Goal: Task Accomplishment & Management: Manage account settings

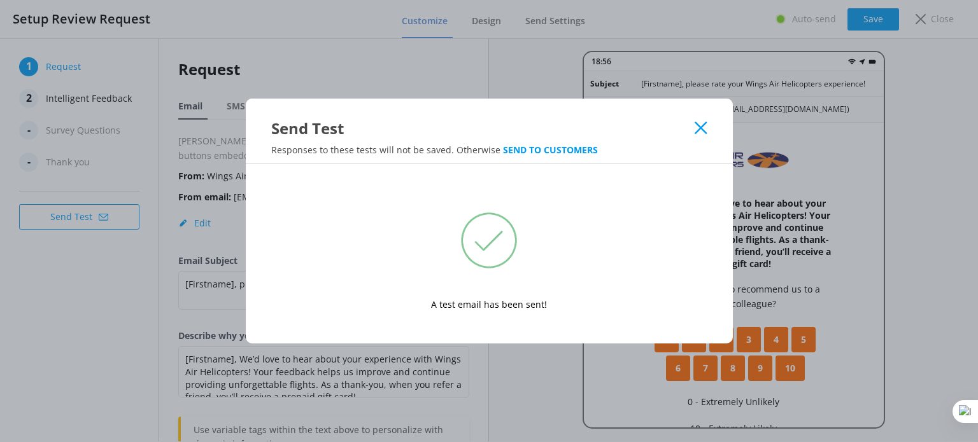
click at [700, 129] on use at bounding box center [700, 128] width 12 height 12
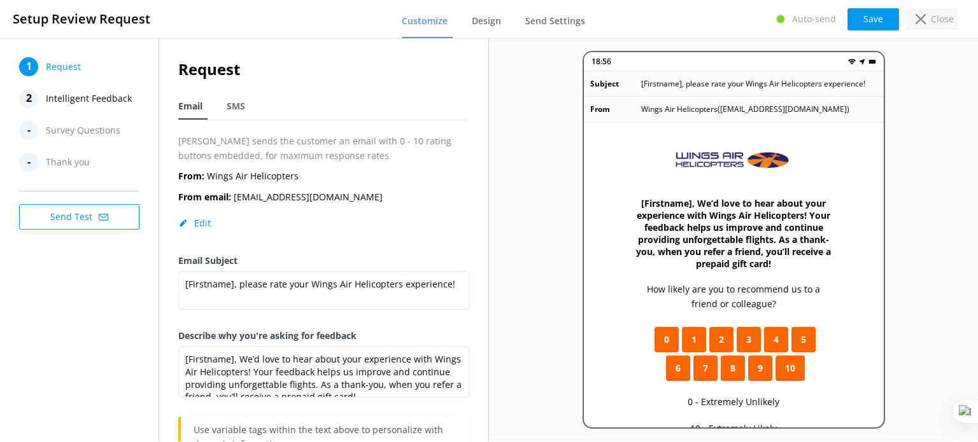
click at [934, 22] on p "Close" at bounding box center [942, 19] width 23 height 14
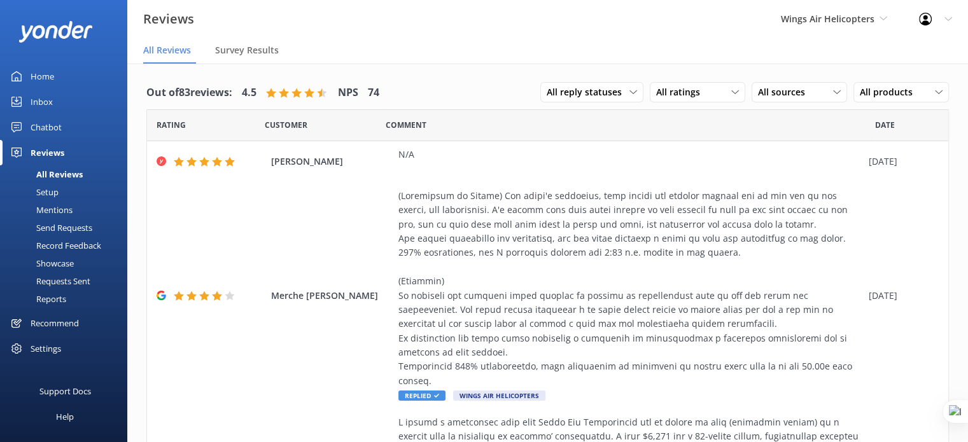
click at [945, 17] on icon at bounding box center [949, 19] width 8 height 8
click at [866, 20] on span "Wings Air Helicopters" at bounding box center [828, 19] width 94 height 12
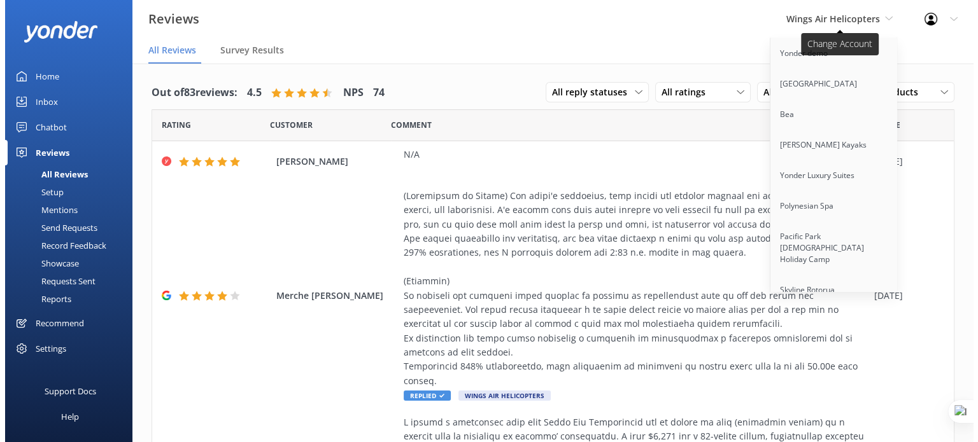
scroll to position [373, 0]
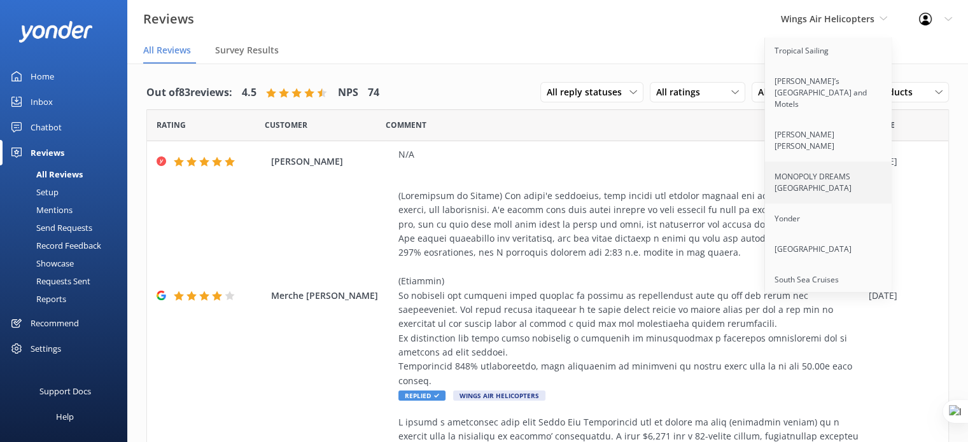
click at [830, 163] on link "MONOPOLY DREAMS [GEOGRAPHIC_DATA]" at bounding box center [828, 183] width 127 height 42
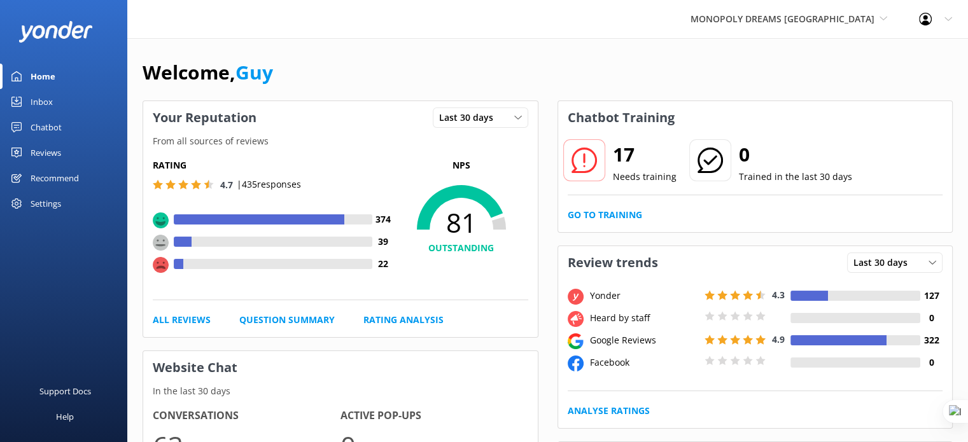
click at [51, 155] on div "Reviews" at bounding box center [46, 152] width 31 height 25
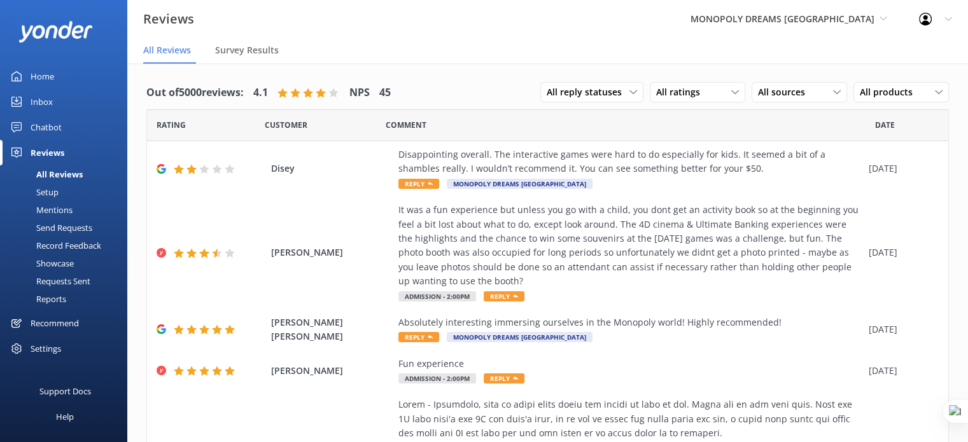
click at [54, 193] on div "Setup" at bounding box center [33, 192] width 51 height 18
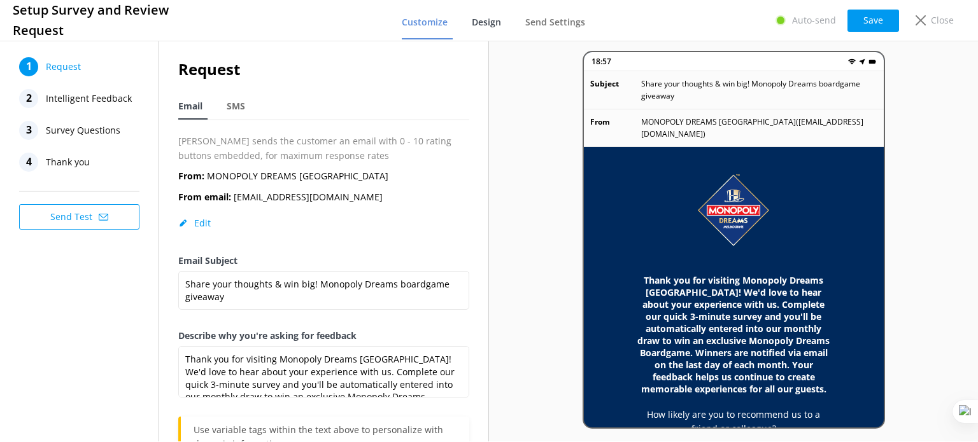
click at [535, 24] on span "Send Settings" at bounding box center [555, 22] width 60 height 13
click link "Languages"
